Goal: Information Seeking & Learning: Learn about a topic

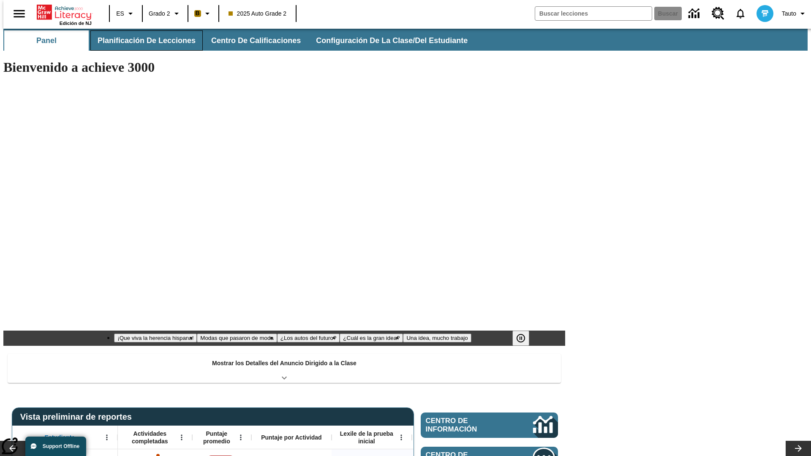
click at [142, 41] on span "Planificación de lecciones" at bounding box center [147, 41] width 98 height 10
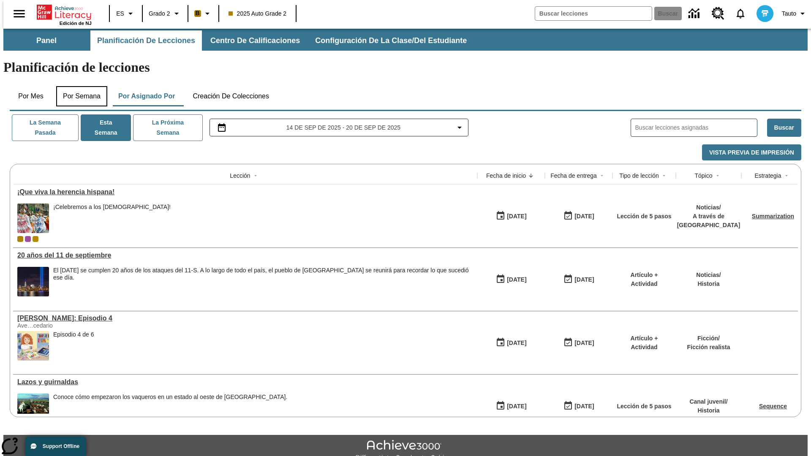
click at [79, 86] on button "Por semana" at bounding box center [81, 96] width 51 height 20
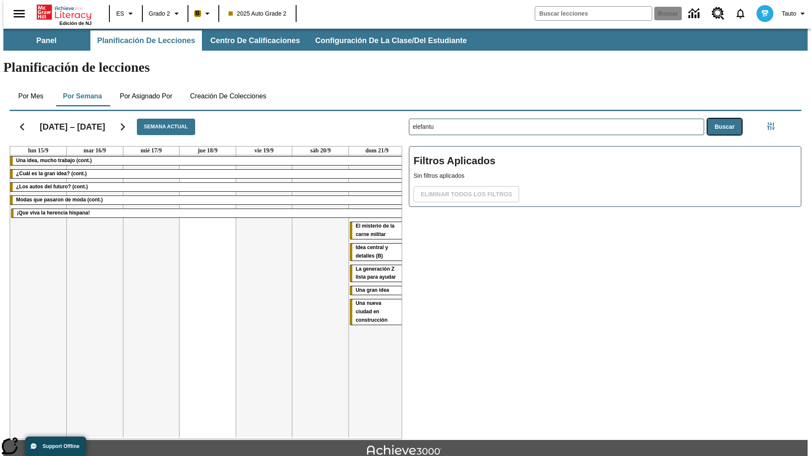
click at [727, 119] on button "Buscar" at bounding box center [725, 127] width 34 height 16
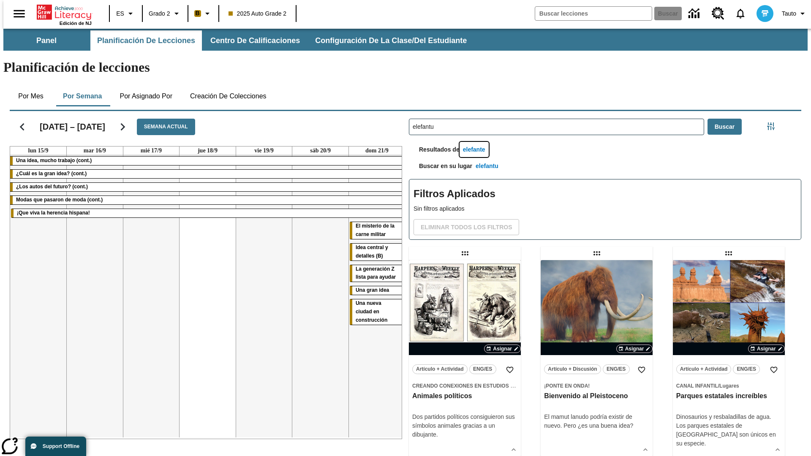
click at [475, 142] on button "elefante" at bounding box center [474, 150] width 29 height 16
type input "elefante"
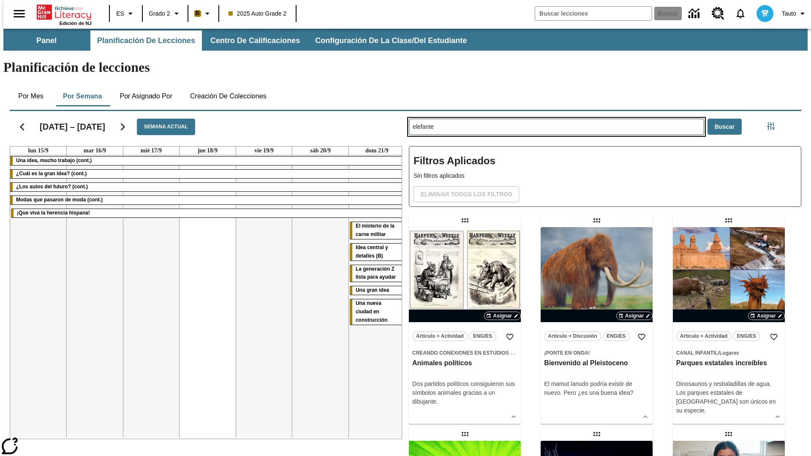
type input "elefantu"
